Goal: Check status: Check status

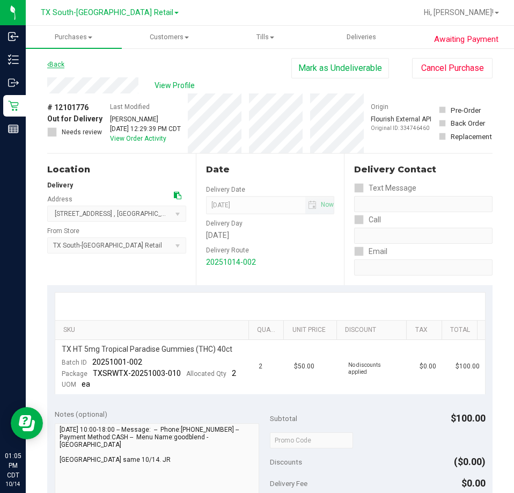
click at [61, 65] on link "Back" at bounding box center [55, 65] width 17 height 8
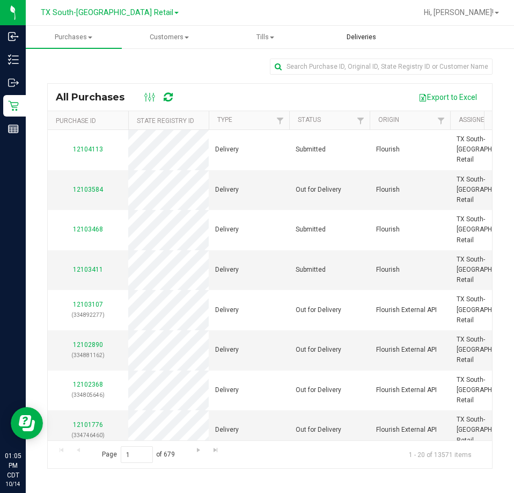
click at [373, 32] on uib-tab-heading "Deliveries" at bounding box center [361, 36] width 95 height 21
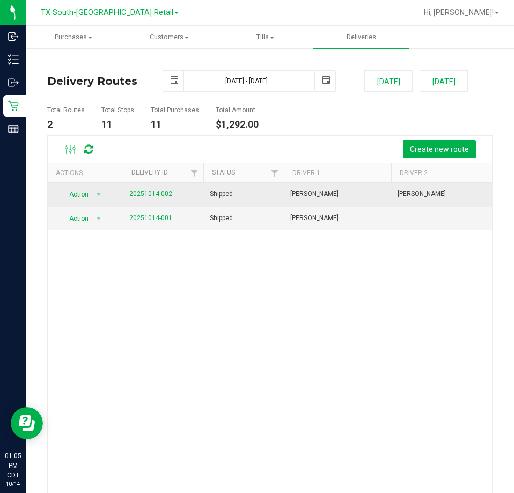
click at [156, 197] on span "20251014-002" at bounding box center [150, 194] width 43 height 10
click at [156, 194] on link "20251014-002" at bounding box center [150, 194] width 43 height 8
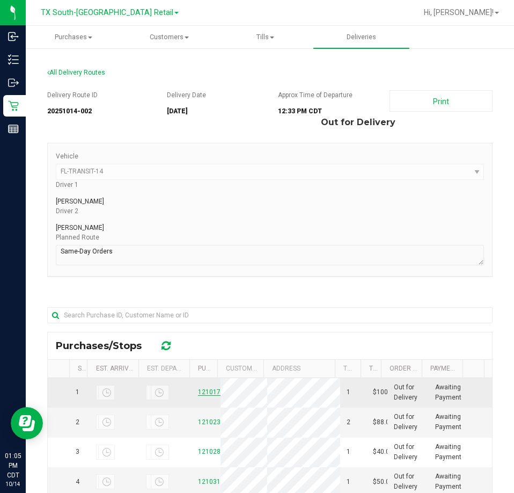
click at [202, 393] on link "12101776" at bounding box center [213, 392] width 30 height 8
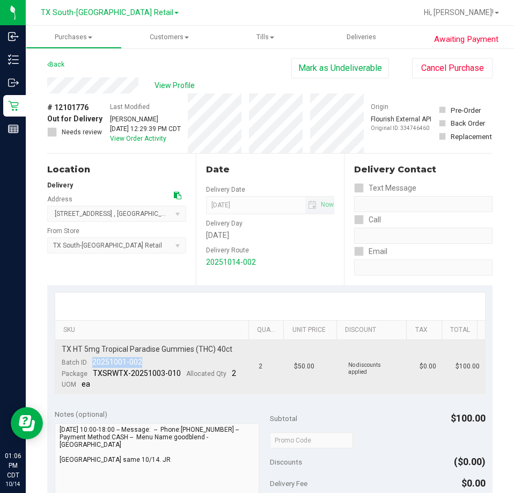
drag, startPoint x: 138, startPoint y: 356, endPoint x: 91, endPoint y: 365, distance: 48.7
click at [91, 365] on td "TX HT 5mg Tropical Paradise Gummies (THC) 40ct Batch ID 20251001-002 Package TX…" at bounding box center [153, 367] width 197 height 54
